Goal: Task Accomplishment & Management: Complete application form

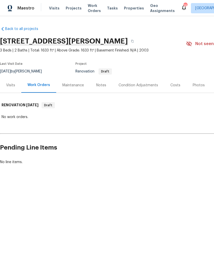
click at [135, 83] on div "Condition Adjustments" at bounding box center [137, 85] width 39 height 5
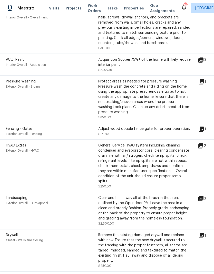
scroll to position [20, 0]
click at [204, 233] on icon at bounding box center [200, 235] width 5 height 5
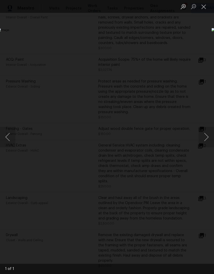
click at [206, 8] on button "Close lightbox" at bounding box center [203, 6] width 10 height 9
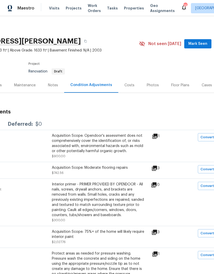
scroll to position [0, 47]
click at [127, 83] on div "Costs" at bounding box center [129, 85] width 10 height 5
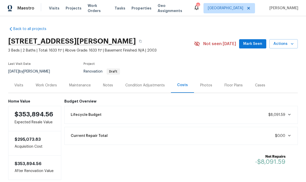
click at [18, 85] on div "Visits" at bounding box center [18, 85] width 9 height 5
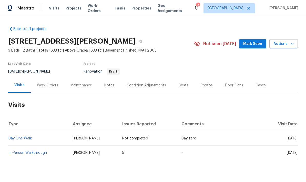
click at [28, 153] on link "In-Person Walkthrough" at bounding box center [27, 153] width 38 height 4
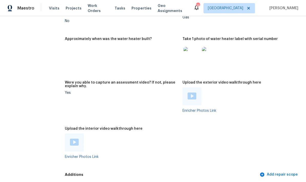
scroll to position [1081, 0]
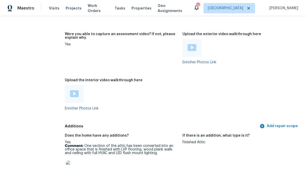
click at [70, 90] on img at bounding box center [74, 93] width 9 height 7
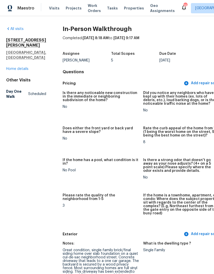
scroll to position [0, 0]
click at [17, 67] on link "Home details" at bounding box center [17, 69] width 22 height 4
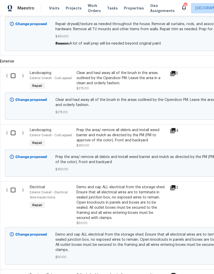
scroll to position [1234, 0]
click at [15, 79] on input "checkbox" at bounding box center [15, 75] width 15 height 11
checkbox input "true"
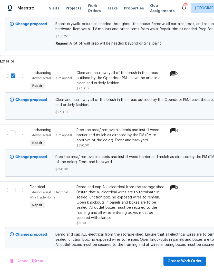
click at [12, 138] on input "checkbox" at bounding box center [15, 133] width 15 height 11
checkbox input "true"
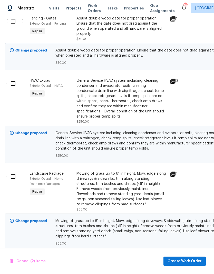
scroll to position [1488, 0]
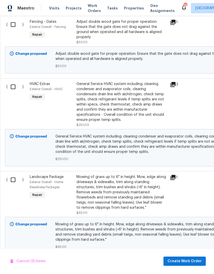
click at [13, 181] on input "checkbox" at bounding box center [15, 179] width 15 height 11
checkbox input "true"
click at [181, 261] on span "Create Work Order" at bounding box center [184, 261] width 34 height 6
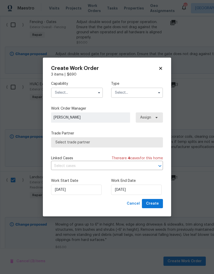
click at [70, 92] on input "text" at bounding box center [77, 93] width 52 height 10
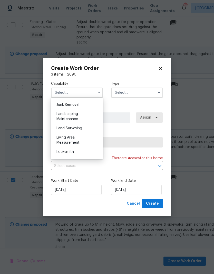
scroll to position [326, 0]
click at [61, 115] on span "Landscaping Maintenance" at bounding box center [67, 116] width 22 height 9
type input "Landscaping Maintenance"
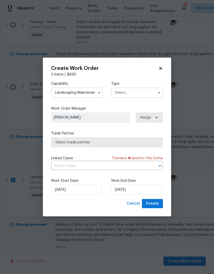
click at [127, 94] on input "text" at bounding box center [137, 93] width 52 height 10
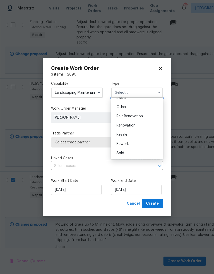
scroll to position [61, 0]
click at [119, 126] on span "Renovation" at bounding box center [125, 126] width 19 height 4
type input "Renovation"
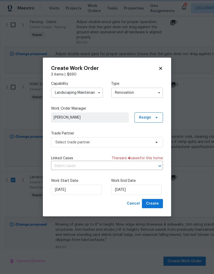
scroll to position [0, 0]
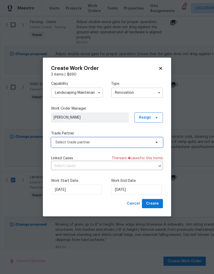
click at [94, 143] on span "Select trade partner" at bounding box center [103, 142] width 96 height 5
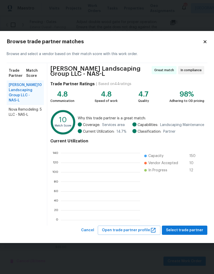
scroll to position [72, 79]
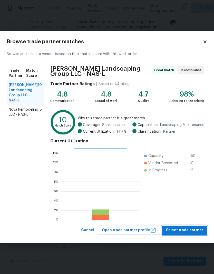
click at [174, 227] on span "Select trade partner" at bounding box center [184, 230] width 37 height 6
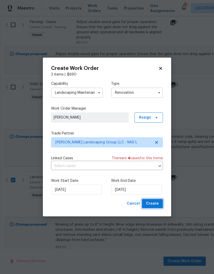
click at [148, 205] on span "Create" at bounding box center [152, 203] width 13 height 6
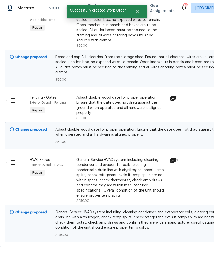
scroll to position [0, 0]
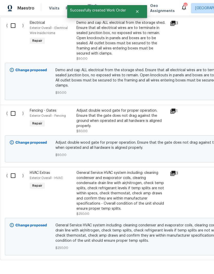
click at [11, 175] on input "checkbox" at bounding box center [15, 175] width 15 height 11
checkbox input "true"
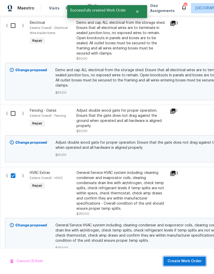
click at [179, 259] on span "Create Work Order" at bounding box center [184, 261] width 34 height 6
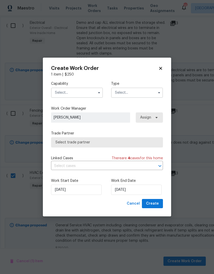
click at [64, 91] on input "text" at bounding box center [77, 93] width 52 height 10
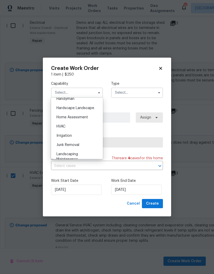
click at [60, 125] on span "HVAC" at bounding box center [60, 127] width 9 height 4
type input "HVAC"
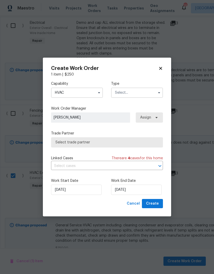
click at [122, 90] on input "text" at bounding box center [137, 93] width 52 height 10
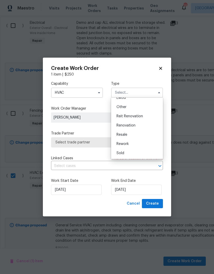
click at [119, 124] on span "Renovation" at bounding box center [125, 126] width 19 height 4
type input "Renovation"
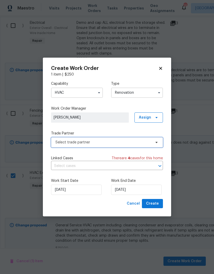
click at [61, 141] on span "Select trade partner" at bounding box center [103, 142] width 96 height 5
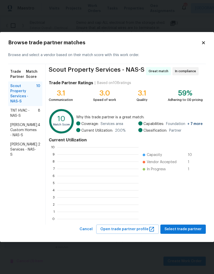
scroll to position [1, 1]
click at [20, 109] on span "TNT HVAC - NAS-S" at bounding box center [24, 113] width 28 height 10
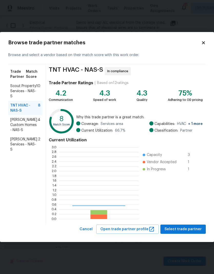
scroll to position [72, 79]
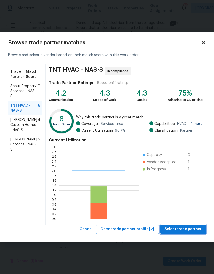
click at [177, 228] on span "Select trade partner" at bounding box center [182, 229] width 37 height 6
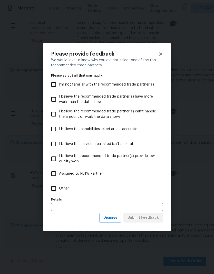
click at [56, 187] on input "Other" at bounding box center [53, 188] width 11 height 11
checkbox input "true"
click at [140, 214] on button "Submit Feedback" at bounding box center [142, 217] width 39 height 9
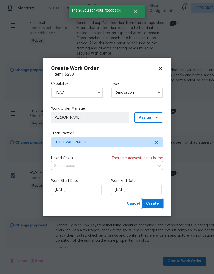
click at [149, 200] on button "Create" at bounding box center [152, 203] width 21 height 9
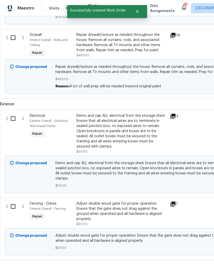
scroll to position [1228, 0]
click at [11, 207] on input "checkbox" at bounding box center [15, 206] width 15 height 11
checkbox input "true"
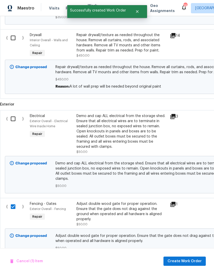
click at [14, 123] on input "checkbox" at bounding box center [15, 118] width 15 height 11
checkbox input "true"
click at [15, 42] on input "checkbox" at bounding box center [15, 38] width 15 height 11
checkbox input "true"
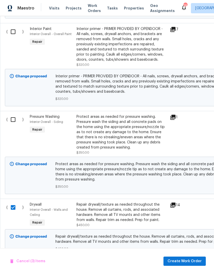
scroll to position [1058, 0]
click at [14, 124] on input "checkbox" at bounding box center [15, 119] width 15 height 11
checkbox input "true"
click at [16, 35] on input "checkbox" at bounding box center [15, 32] width 15 height 11
checkbox input "true"
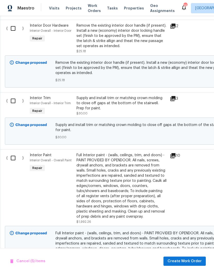
scroll to position [798, 0]
click at [12, 161] on input "checkbox" at bounding box center [15, 158] width 15 height 11
checkbox input "true"
click at [15, 102] on input "checkbox" at bounding box center [15, 101] width 15 height 11
checkbox input "true"
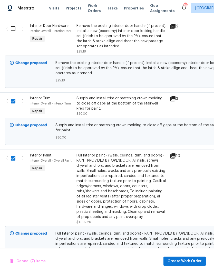
click at [14, 30] on input "checkbox" at bounding box center [15, 28] width 15 height 11
checkbox input "true"
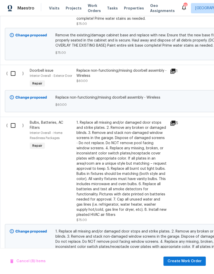
scroll to position [514, 0]
click at [13, 129] on input "checkbox" at bounding box center [15, 125] width 15 height 11
checkbox input "true"
click at [15, 75] on input "checkbox" at bounding box center [15, 73] width 15 height 11
checkbox input "true"
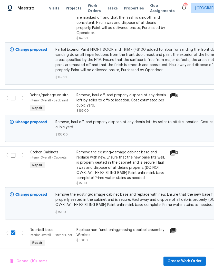
scroll to position [354, 0]
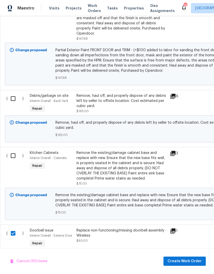
click at [14, 155] on input "checkbox" at bounding box center [15, 155] width 15 height 11
checkbox input "true"
click at [14, 98] on input "checkbox" at bounding box center [15, 98] width 15 height 11
checkbox input "true"
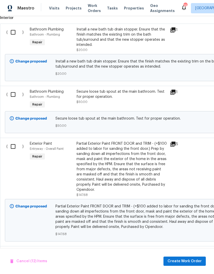
scroll to position [198, 0]
click at [14, 146] on input "checkbox" at bounding box center [15, 146] width 15 height 11
checkbox input "true"
click at [13, 93] on input "checkbox" at bounding box center [15, 94] width 15 height 11
checkbox input "true"
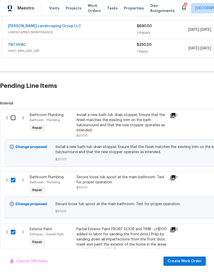
scroll to position [112, 0]
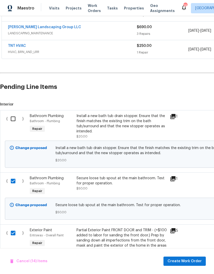
click at [11, 117] on input "checkbox" at bounding box center [15, 118] width 15 height 11
checkbox input "true"
click at [174, 260] on span "Create Work Order" at bounding box center [184, 261] width 34 height 6
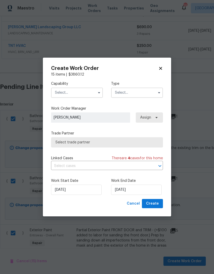
click at [71, 90] on input "text" at bounding box center [77, 93] width 52 height 10
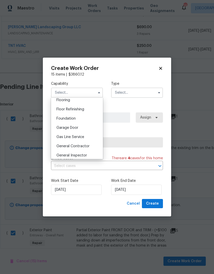
scroll to position [203, 0]
click at [61, 144] on span "General Contractor" at bounding box center [72, 146] width 33 height 4
type input "General Contractor"
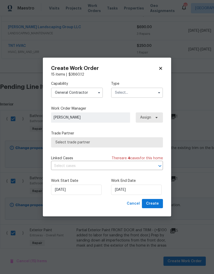
click at [124, 92] on input "text" at bounding box center [137, 93] width 52 height 10
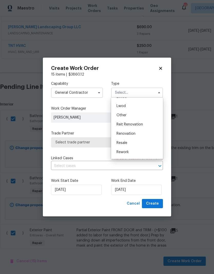
scroll to position [53, 0]
click at [121, 133] on span "Renovation" at bounding box center [125, 134] width 19 height 4
type input "Renovation"
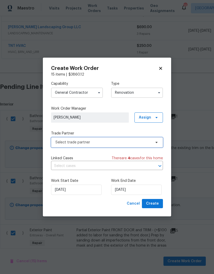
click at [67, 142] on span "Select trade partner" at bounding box center [103, 142] width 96 height 5
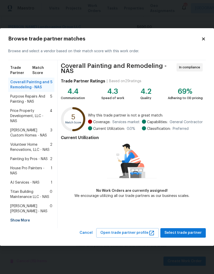
click at [28, 159] on span "Painting by Pros - NAS" at bounding box center [28, 158] width 37 height 5
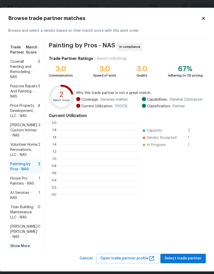
scroll to position [72, 79]
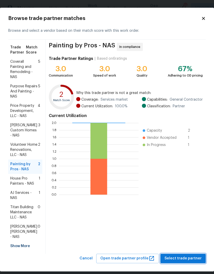
click at [179, 255] on span "Select trade partner" at bounding box center [182, 258] width 37 height 6
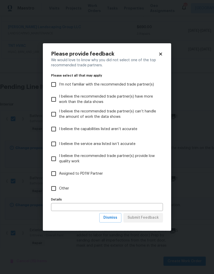
click at [54, 187] on input "Other" at bounding box center [53, 188] width 11 height 11
checkbox input "true"
click at [142, 217] on span "Submit Feedback" at bounding box center [142, 218] width 31 height 6
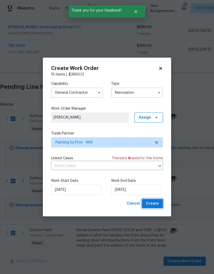
click at [148, 202] on span "Create" at bounding box center [152, 203] width 13 height 6
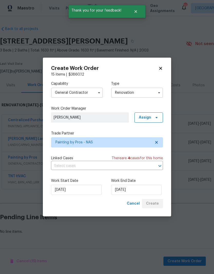
scroll to position [0, 0]
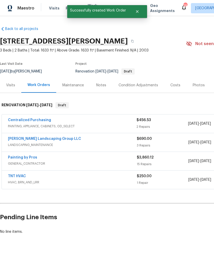
click at [177, 91] on div "Costs" at bounding box center [175, 85] width 22 height 15
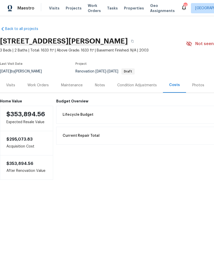
click at [36, 85] on div "Work Orders" at bounding box center [37, 85] width 21 height 5
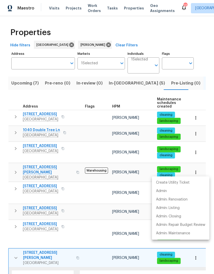
scroll to position [74, 0]
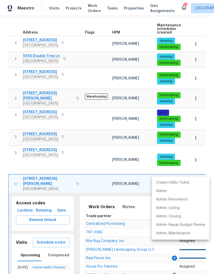
click at [41, 16] on div at bounding box center [107, 137] width 214 height 274
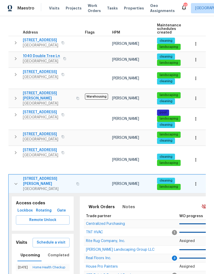
click at [55, 24] on th "Address" at bounding box center [45, 29] width 74 height 14
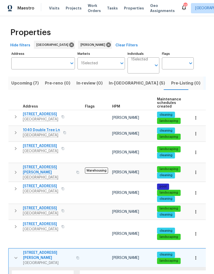
scroll to position [0, 0]
click at [22, 84] on span "Upcoming (7)" at bounding box center [24, 83] width 27 height 7
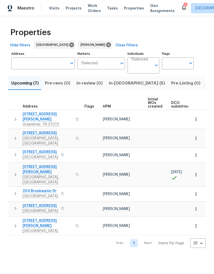
click at [194, 172] on icon "button" at bounding box center [195, 174] width 5 height 5
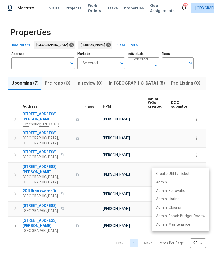
click at [161, 208] on p "Admin: Closing" at bounding box center [168, 207] width 25 height 5
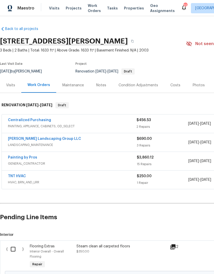
click at [15, 247] on input "checkbox" at bounding box center [15, 249] width 15 height 11
checkbox input "true"
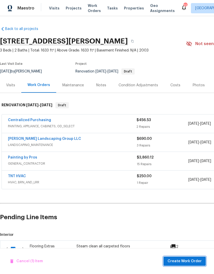
click at [178, 265] on button "Create Work Order" at bounding box center [184, 261] width 42 height 9
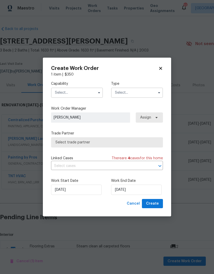
click at [62, 91] on input "text" at bounding box center [77, 93] width 52 height 10
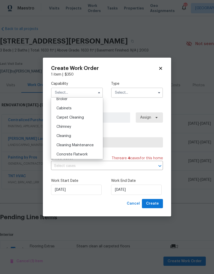
scroll to position [39, 0]
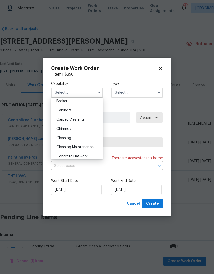
click at [63, 119] on span "Carpet Cleaning" at bounding box center [69, 120] width 27 height 4
type input "Carpet Cleaning"
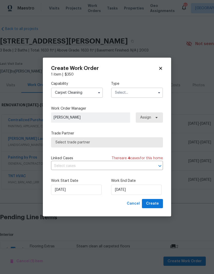
click at [123, 92] on input "text" at bounding box center [137, 93] width 52 height 10
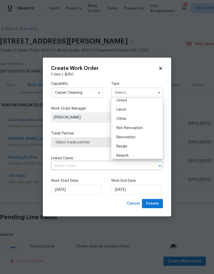
scroll to position [47, 0]
click at [122, 138] on span "Renovation" at bounding box center [125, 139] width 19 height 4
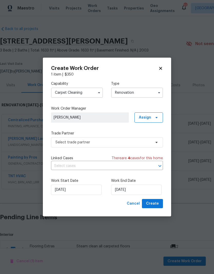
type input "Renovation"
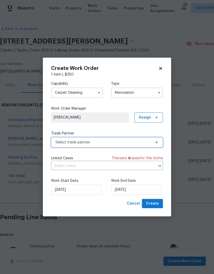
click at [60, 143] on span "Select trade partner" at bounding box center [103, 142] width 96 height 5
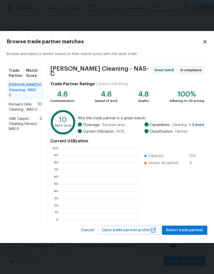
scroll to position [1, 1]
click at [19, 129] on span "G&K Carpet Cleaning Service - NAS-S" at bounding box center [24, 123] width 31 height 15
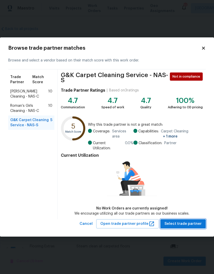
click at [186, 221] on span "Select trade partner" at bounding box center [182, 224] width 37 height 6
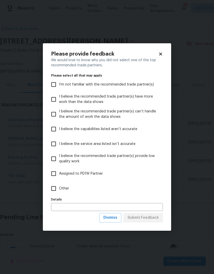
click at [54, 185] on input "Other" at bounding box center [53, 188] width 11 height 11
checkbox input "true"
click at [142, 214] on button "Submit Feedback" at bounding box center [142, 217] width 39 height 9
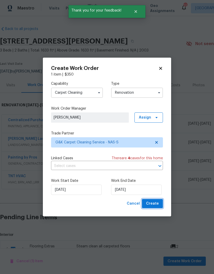
click at [152, 201] on span "Create" at bounding box center [152, 203] width 13 height 6
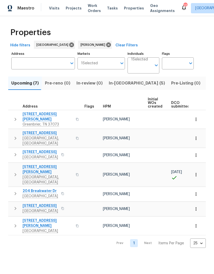
click at [114, 84] on span "In-[GEOGRAPHIC_DATA] (5)" at bounding box center [137, 83] width 56 height 7
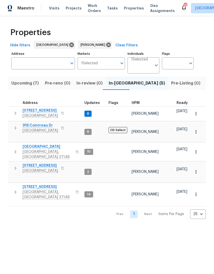
click at [10, 163] on td "[STREET_ADDRESS]" at bounding box center [45, 168] width 74 height 13
click at [14, 165] on icon "button" at bounding box center [15, 168] width 6 height 6
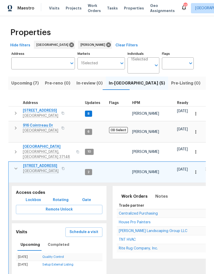
click at [126, 247] on span "Rite Rug Company, Inc." at bounding box center [138, 249] width 39 height 4
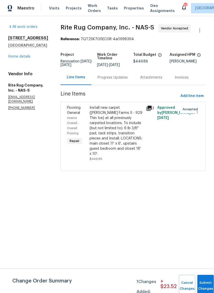
click at [151, 111] on icon at bounding box center [148, 108] width 5 height 5
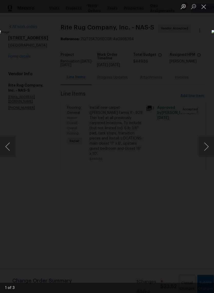
click at [200, 147] on button "Next image" at bounding box center [205, 146] width 15 height 20
click at [207, 152] on button "Next image" at bounding box center [205, 146] width 15 height 20
click at [206, 6] on button "Close lightbox" at bounding box center [203, 6] width 10 height 9
